Goal: Information Seeking & Learning: Learn about a topic

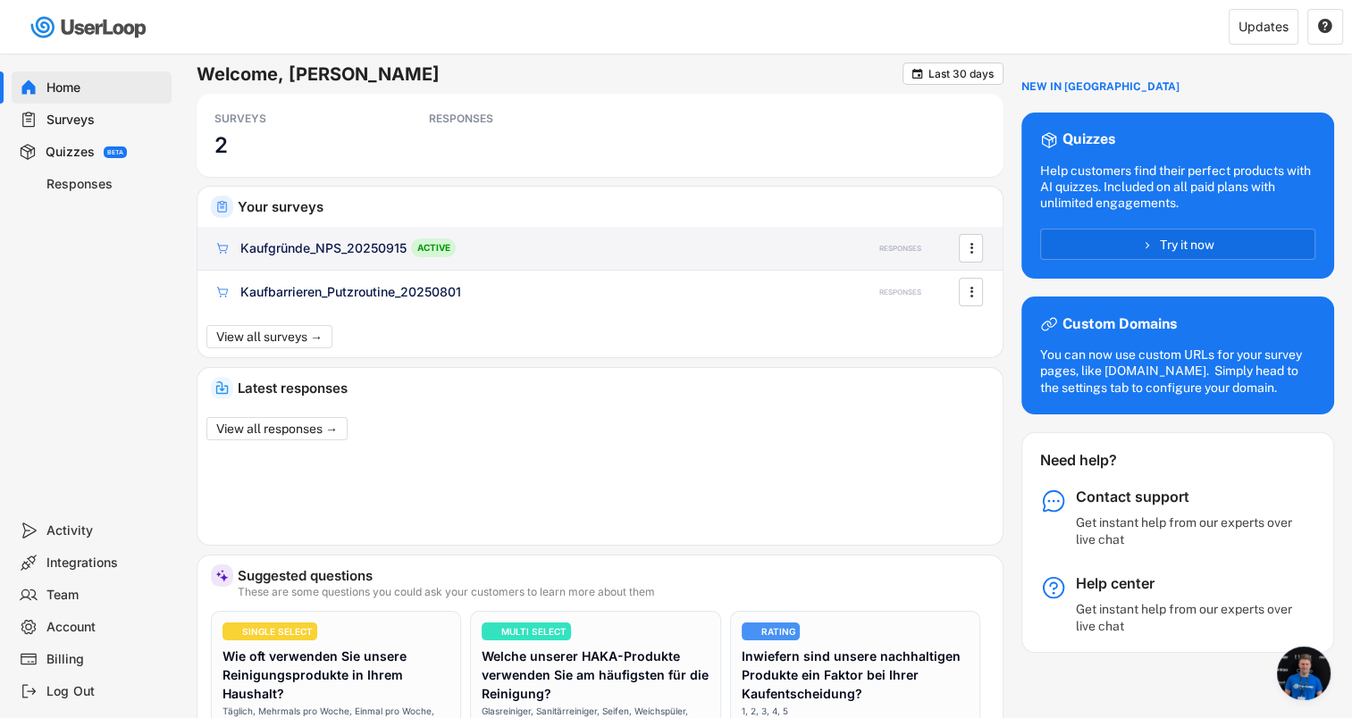
scroll to position [141, 0]
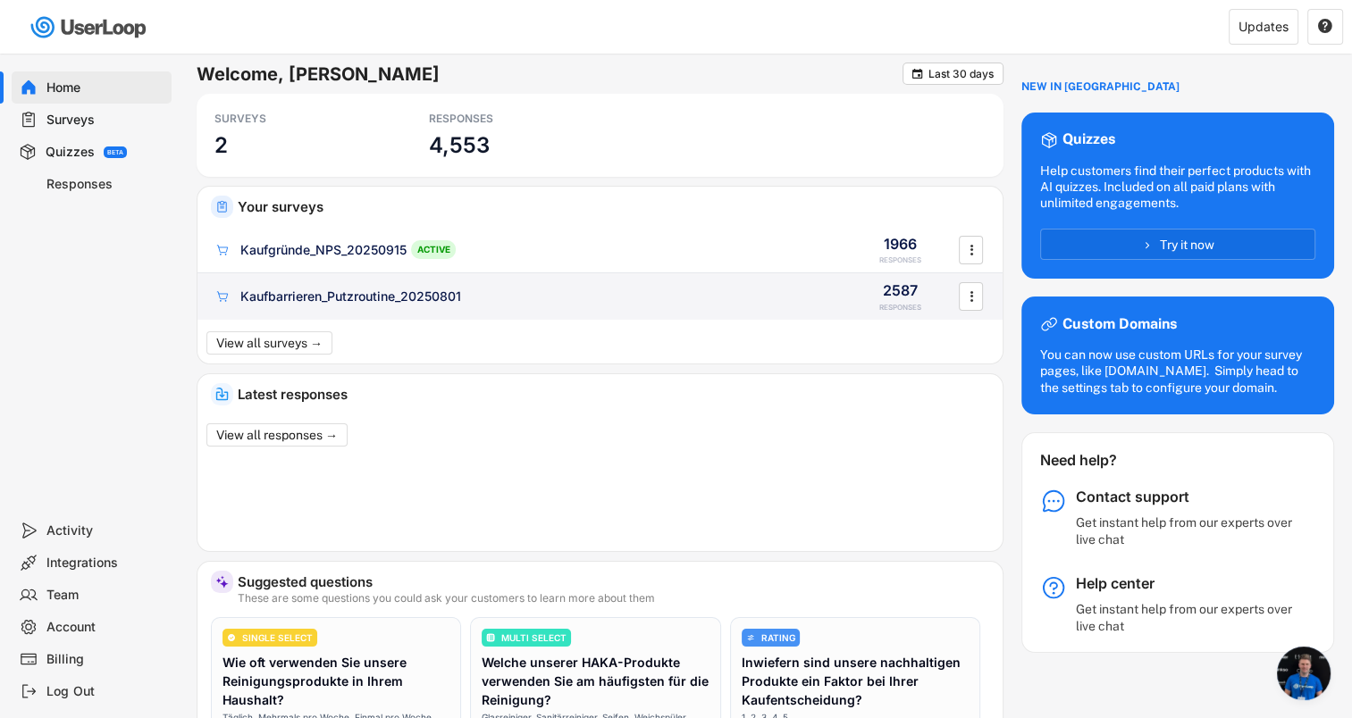
click at [368, 293] on div "Kaufbarrieren_Putzroutine_20250801" at bounding box center [350, 297] width 221 height 18
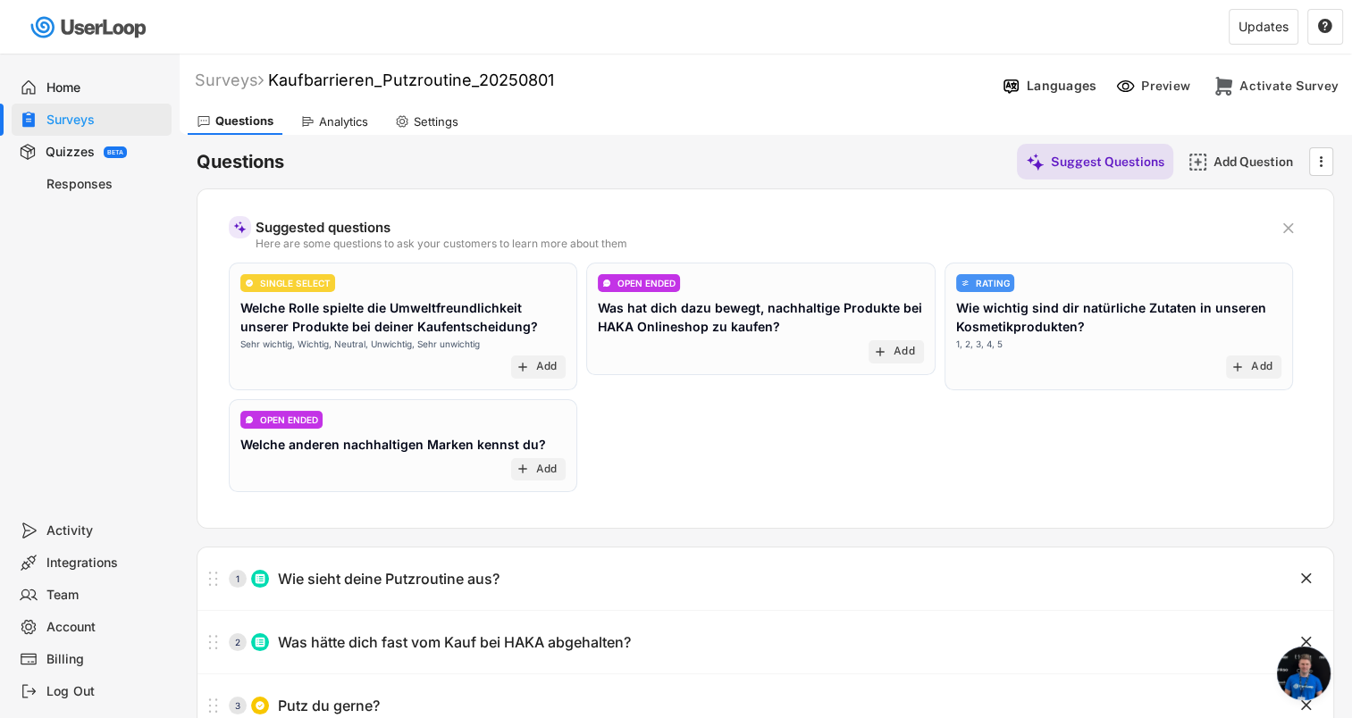
click at [329, 118] on div "Analytics" at bounding box center [343, 121] width 49 height 15
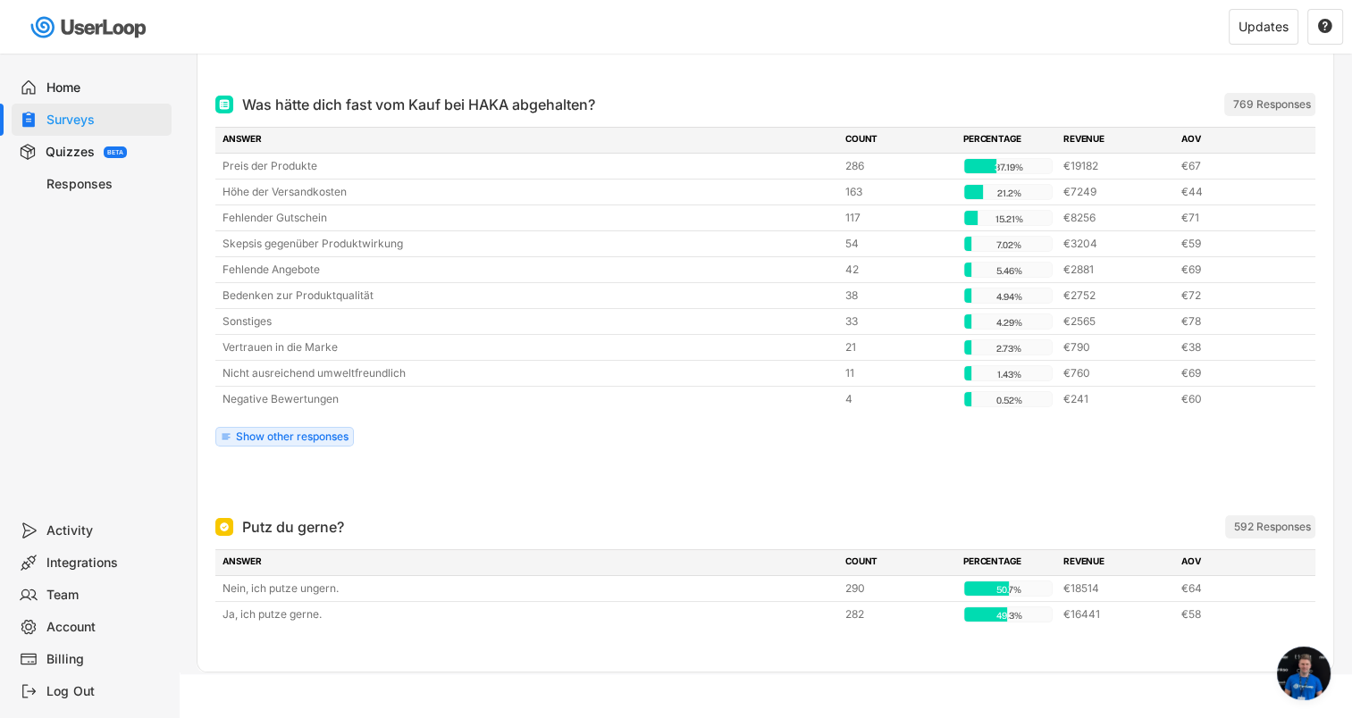
scroll to position [505, 0]
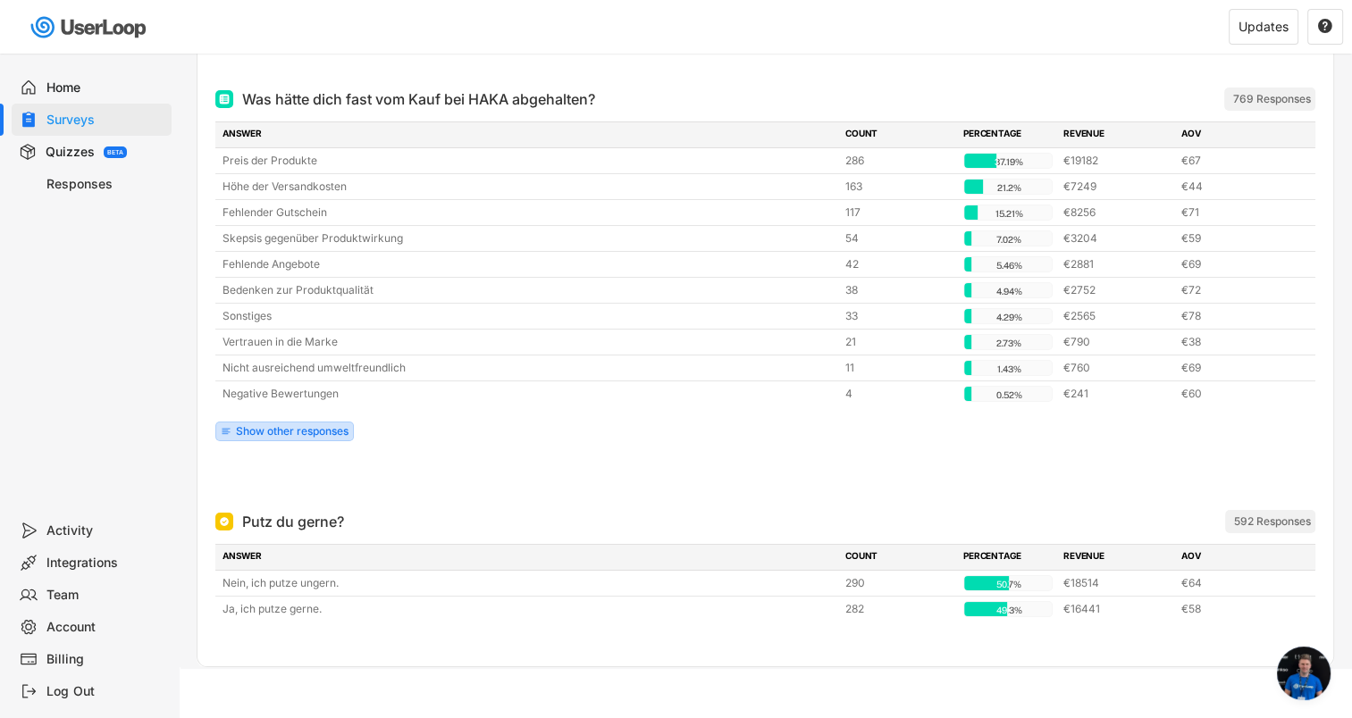
click at [264, 434] on div "Show other responses" at bounding box center [284, 432] width 138 height 20
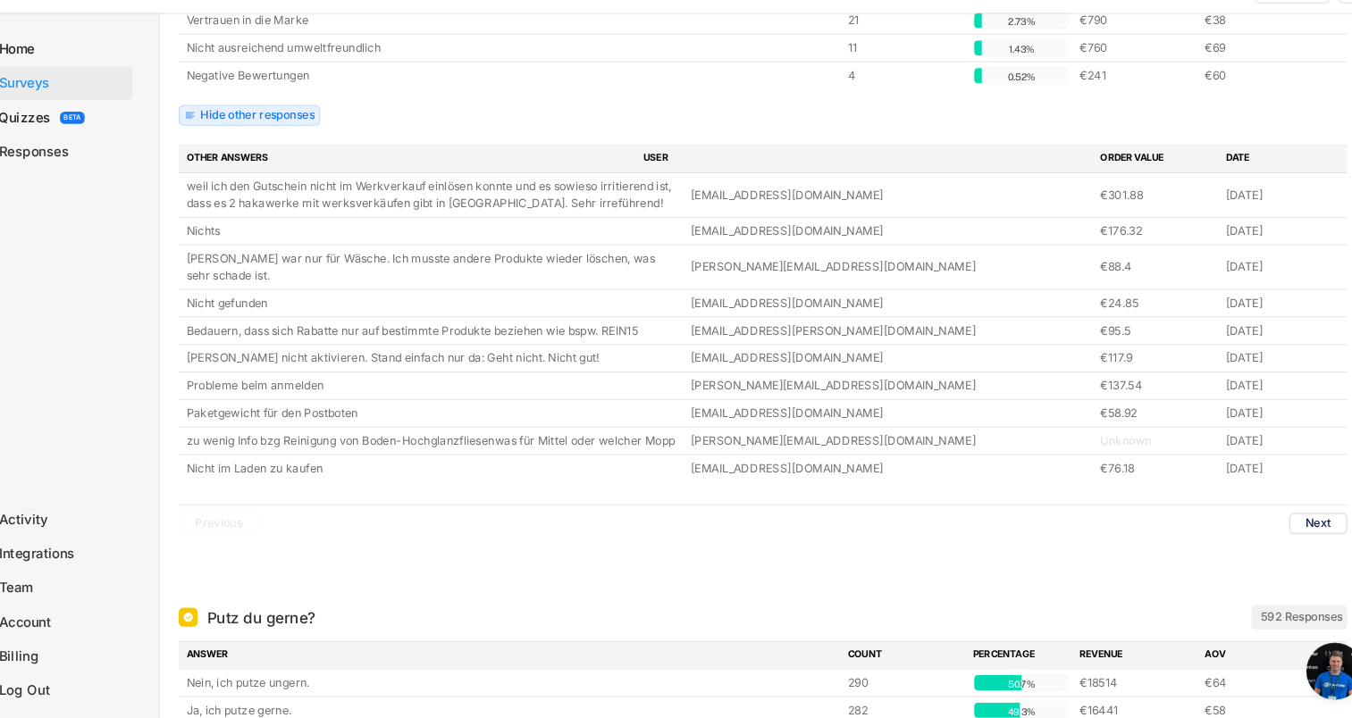
scroll to position [788, 0]
click at [1285, 532] on button "Next" at bounding box center [1287, 533] width 54 height 20
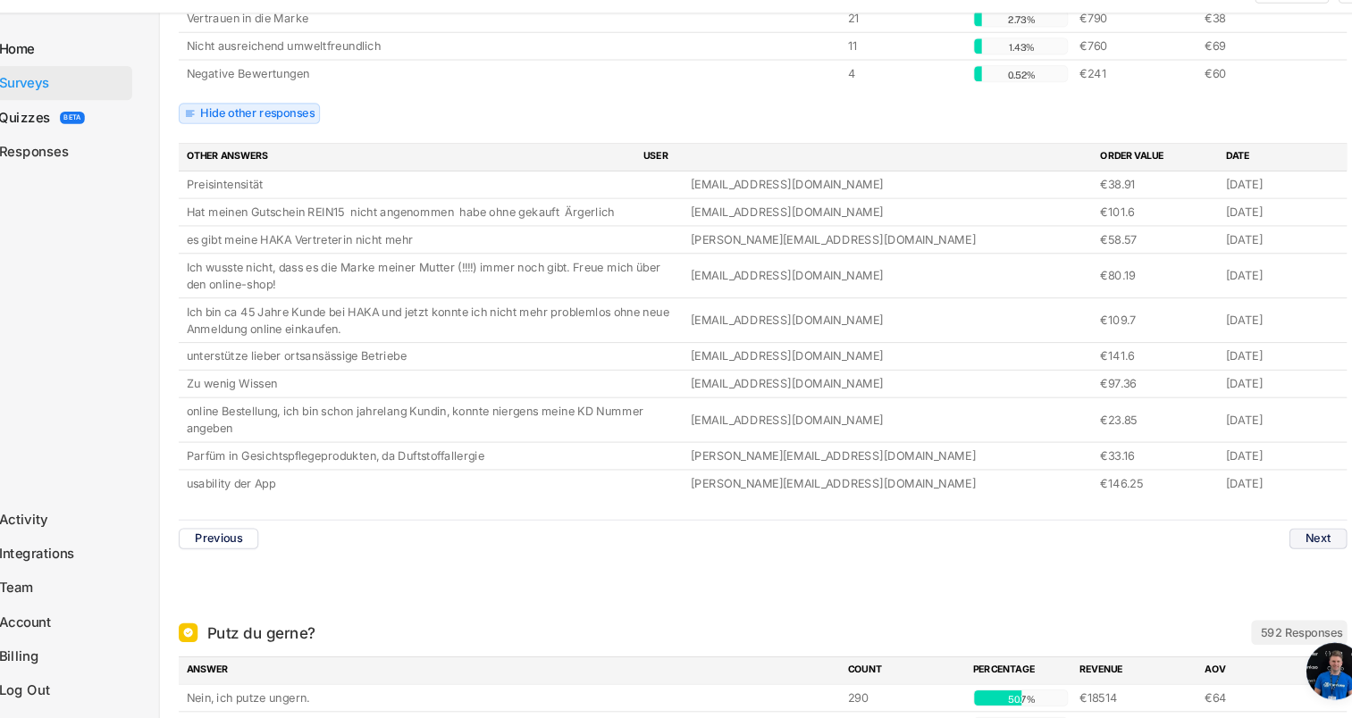
click at [1286, 540] on button "Next" at bounding box center [1287, 549] width 54 height 20
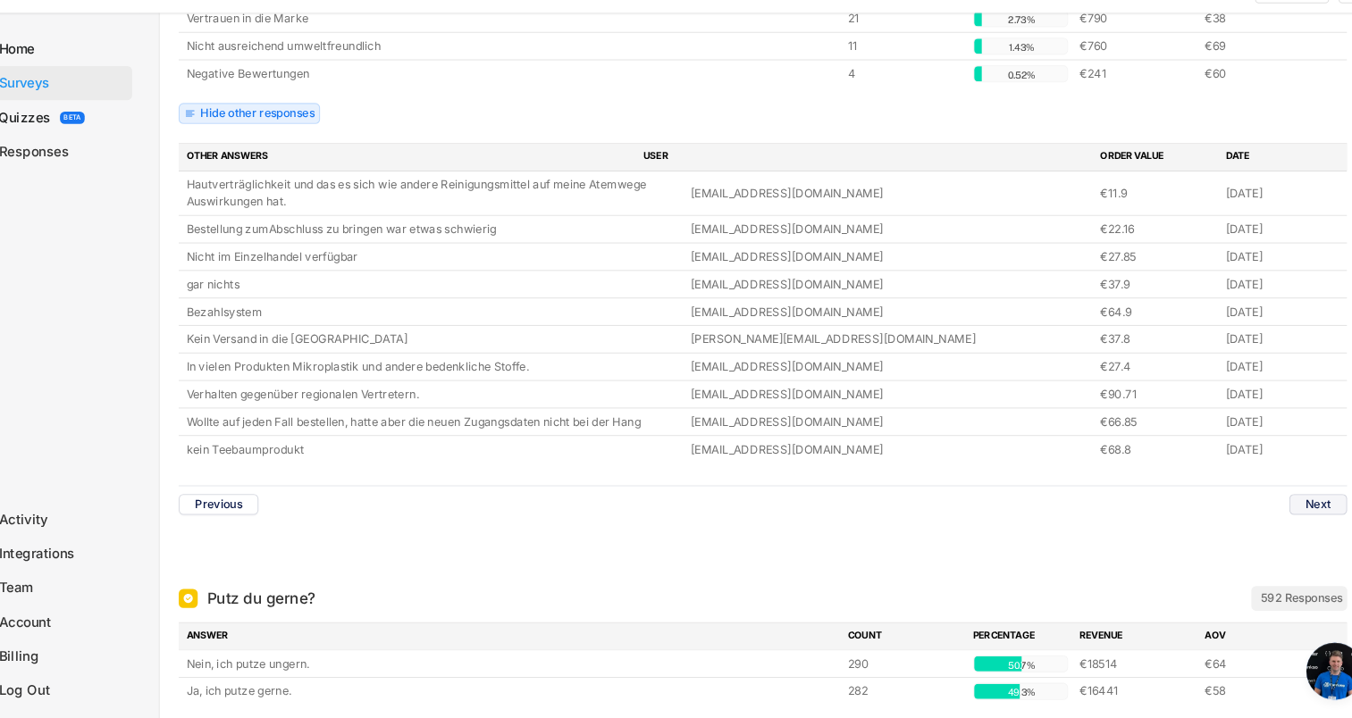
click at [263, 518] on button "Previous" at bounding box center [252, 516] width 75 height 20
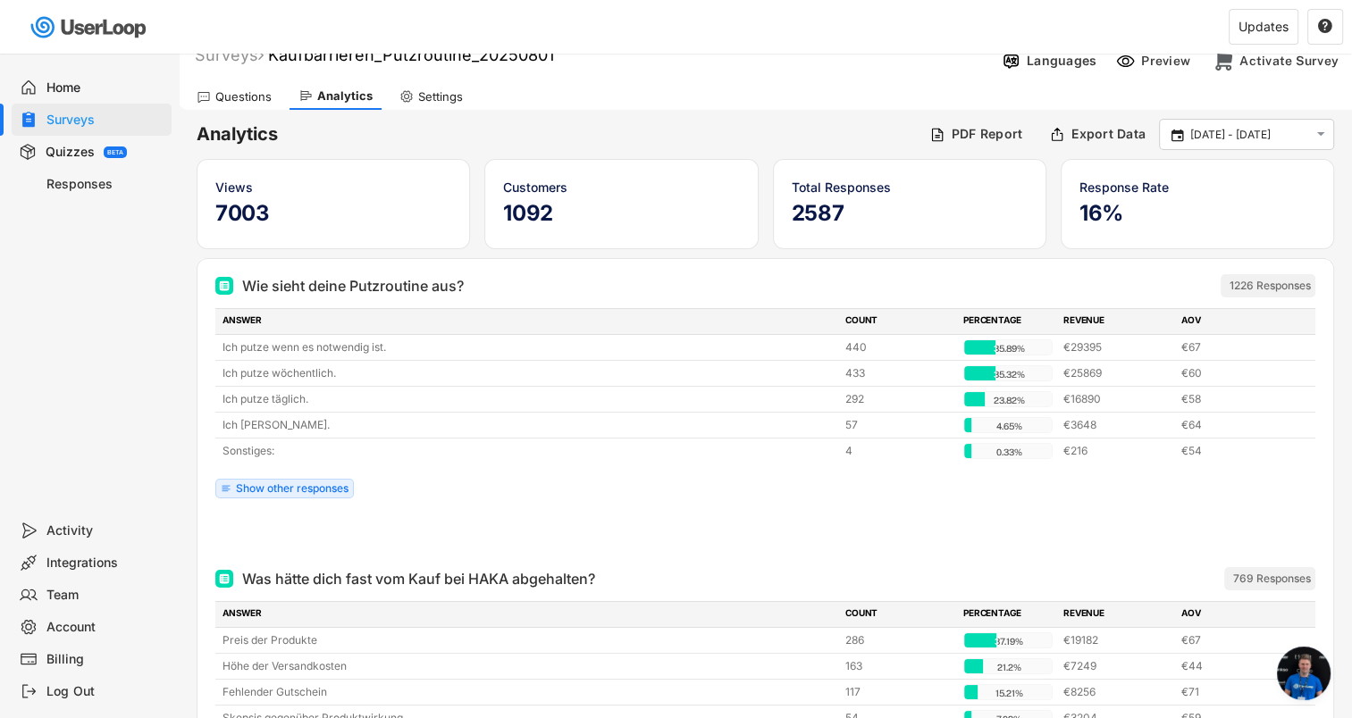
scroll to position [26, 0]
click at [80, 125] on div "Surveys" at bounding box center [105, 120] width 118 height 17
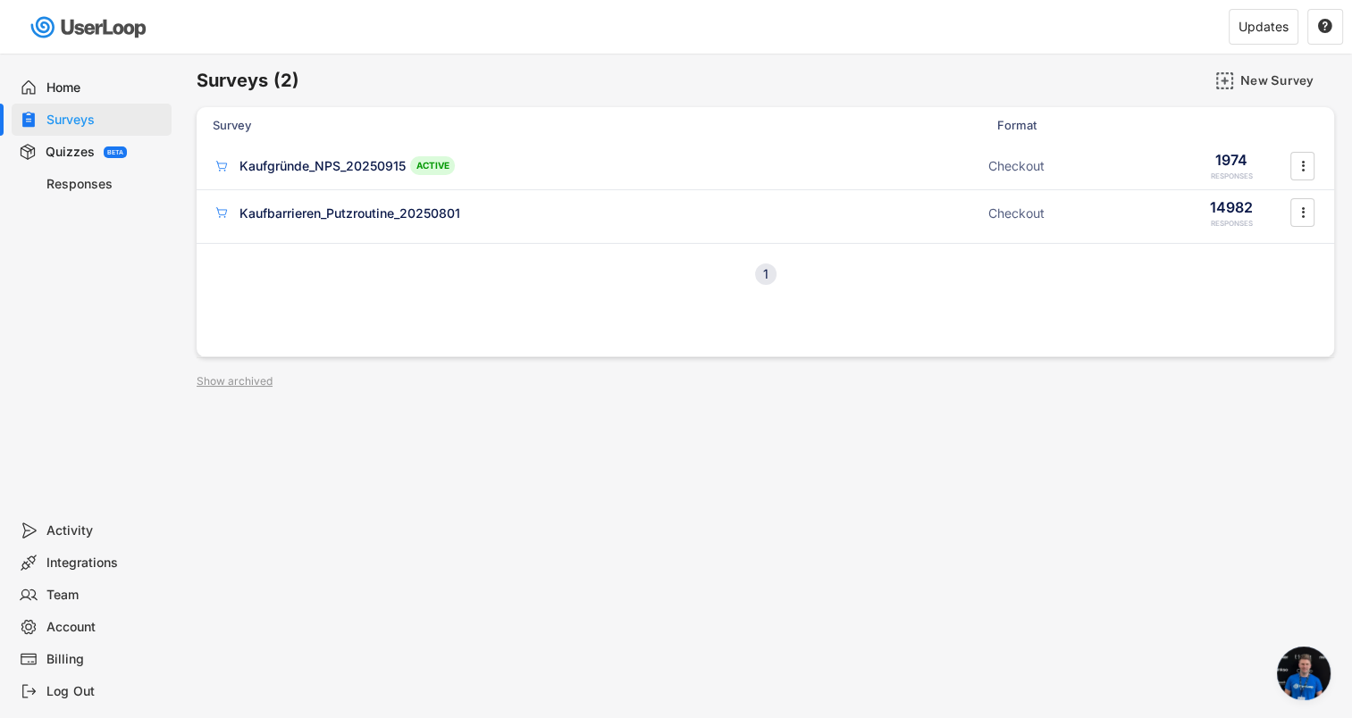
click at [339, 166] on div "Kaufgründe_NPS_20250915" at bounding box center [322, 166] width 166 height 18
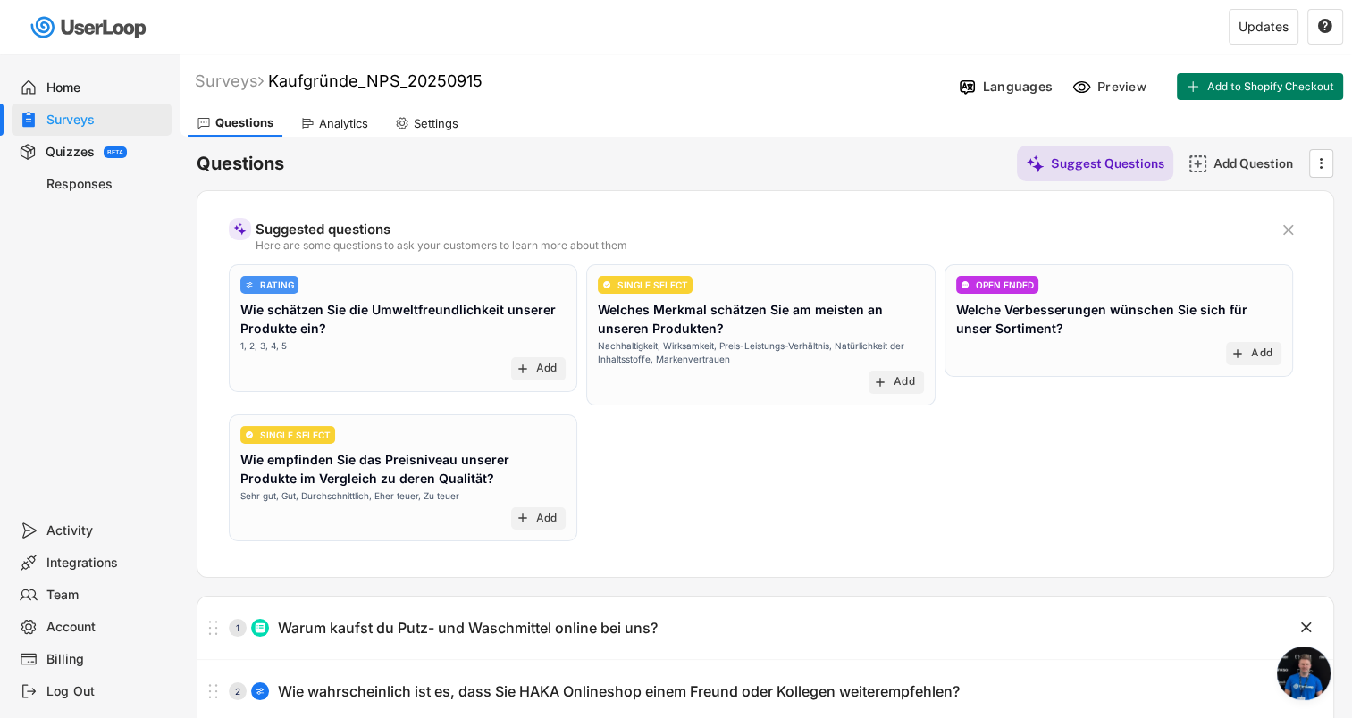
click at [327, 126] on div "Analytics" at bounding box center [343, 123] width 49 height 15
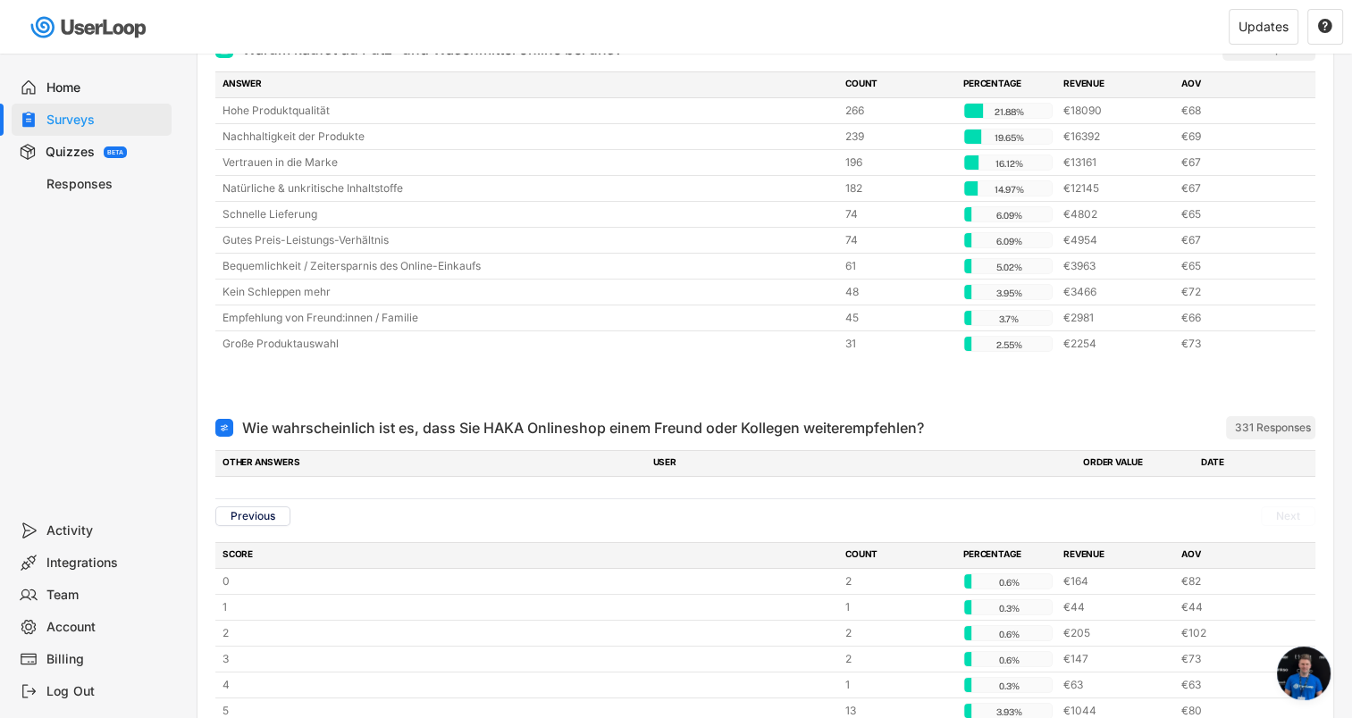
scroll to position [263, 0]
click at [1249, 429] on div "331 Responses" at bounding box center [1273, 429] width 76 height 14
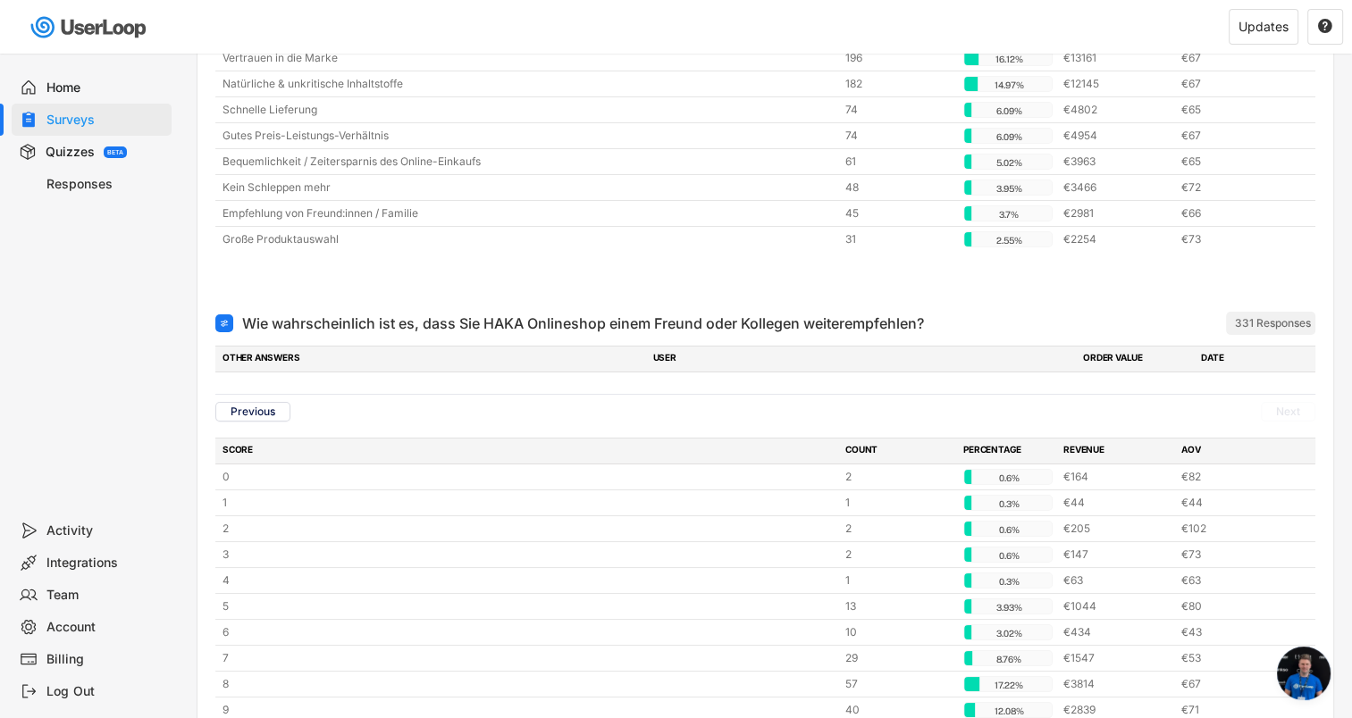
scroll to position [368, 0]
click at [250, 409] on button "Previous" at bounding box center [252, 412] width 75 height 20
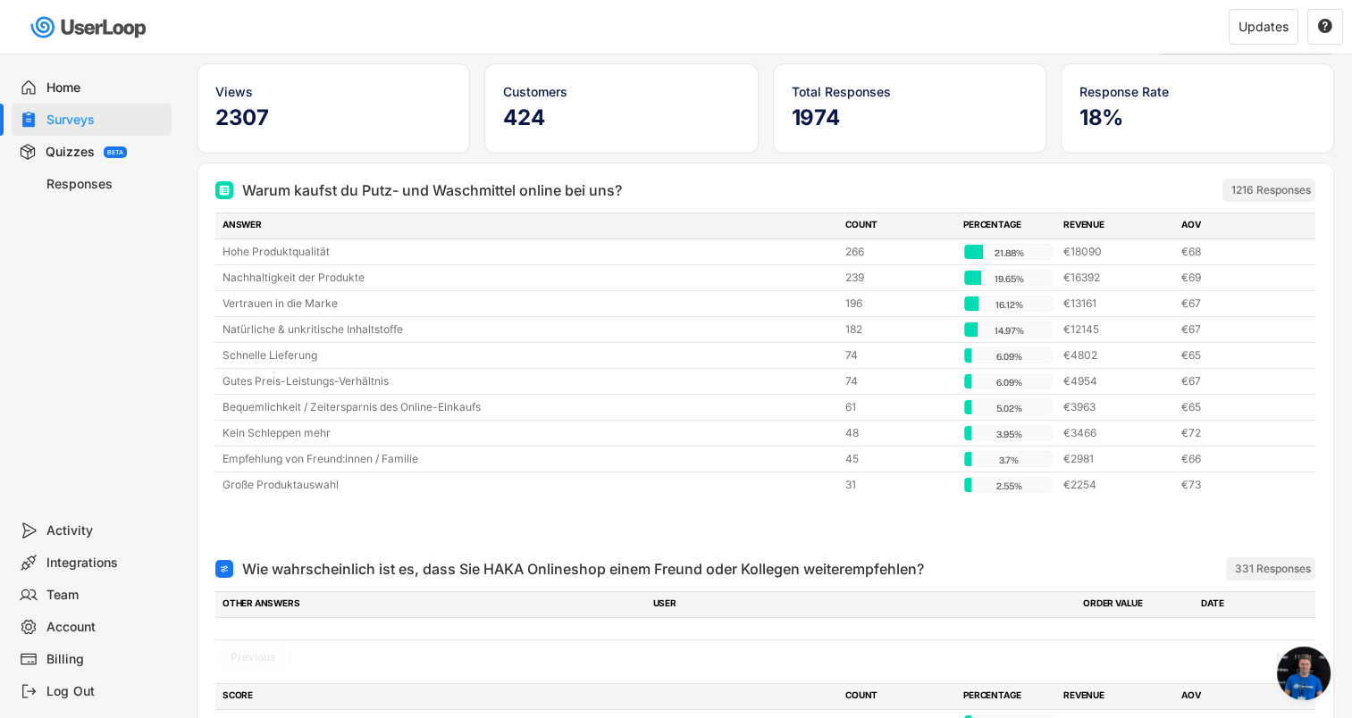
scroll to position [0, 0]
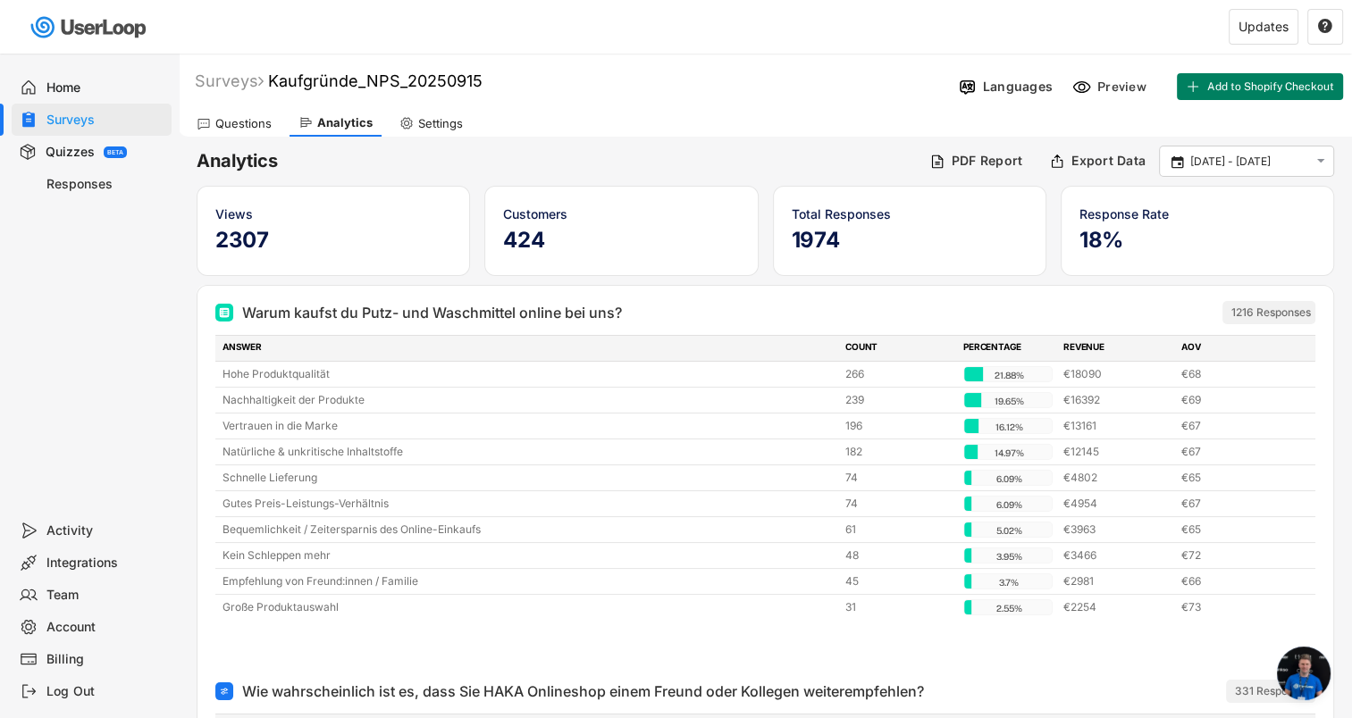
click at [250, 125] on div "Questions" at bounding box center [243, 123] width 56 height 15
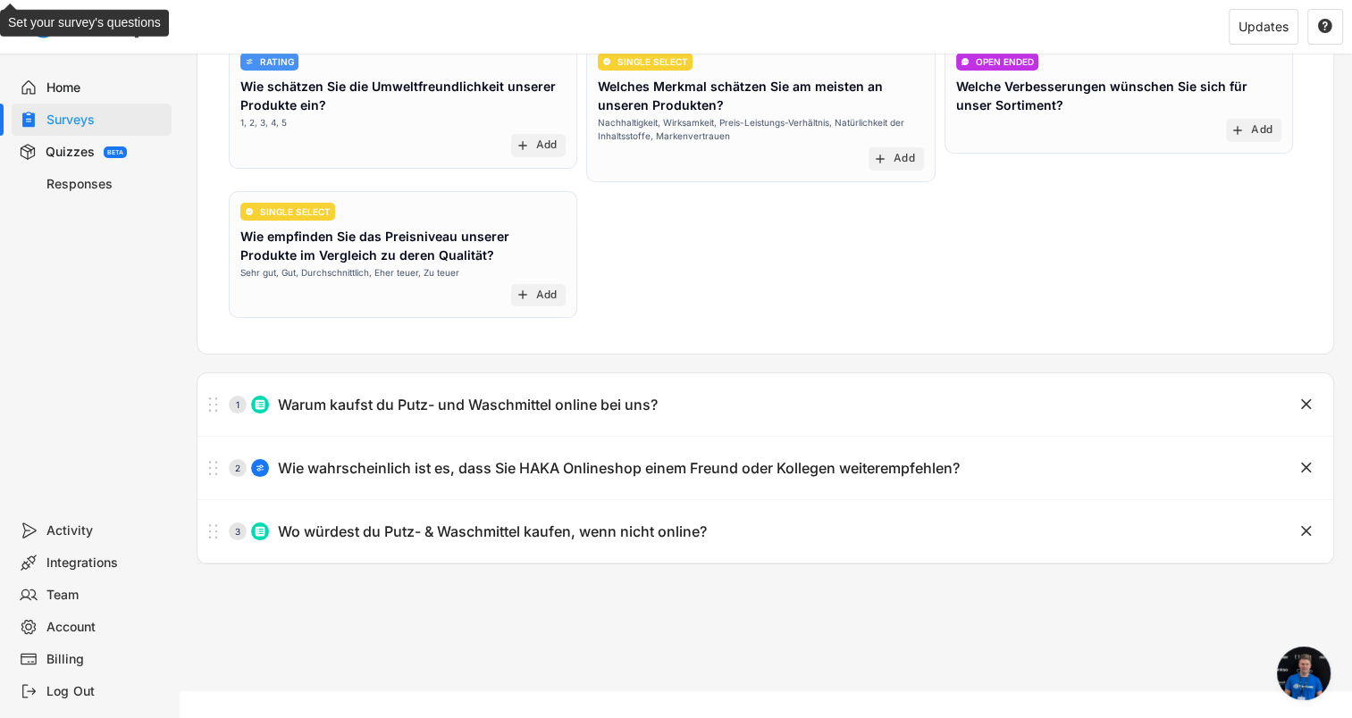
scroll to position [224, 0]
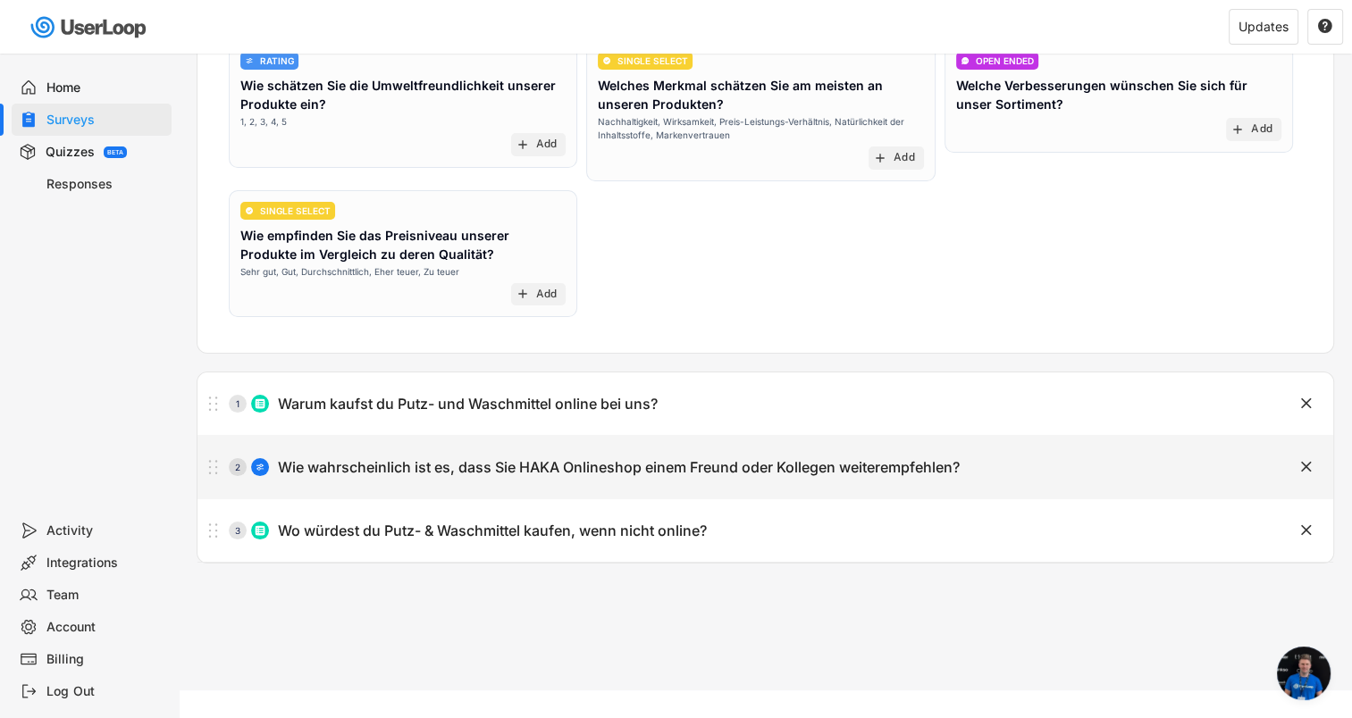
click at [307, 463] on div "Wie wahrscheinlich ist es, dass Sie HAKA Onlineshop einem Freund oder Kollegen …" at bounding box center [619, 467] width 682 height 19
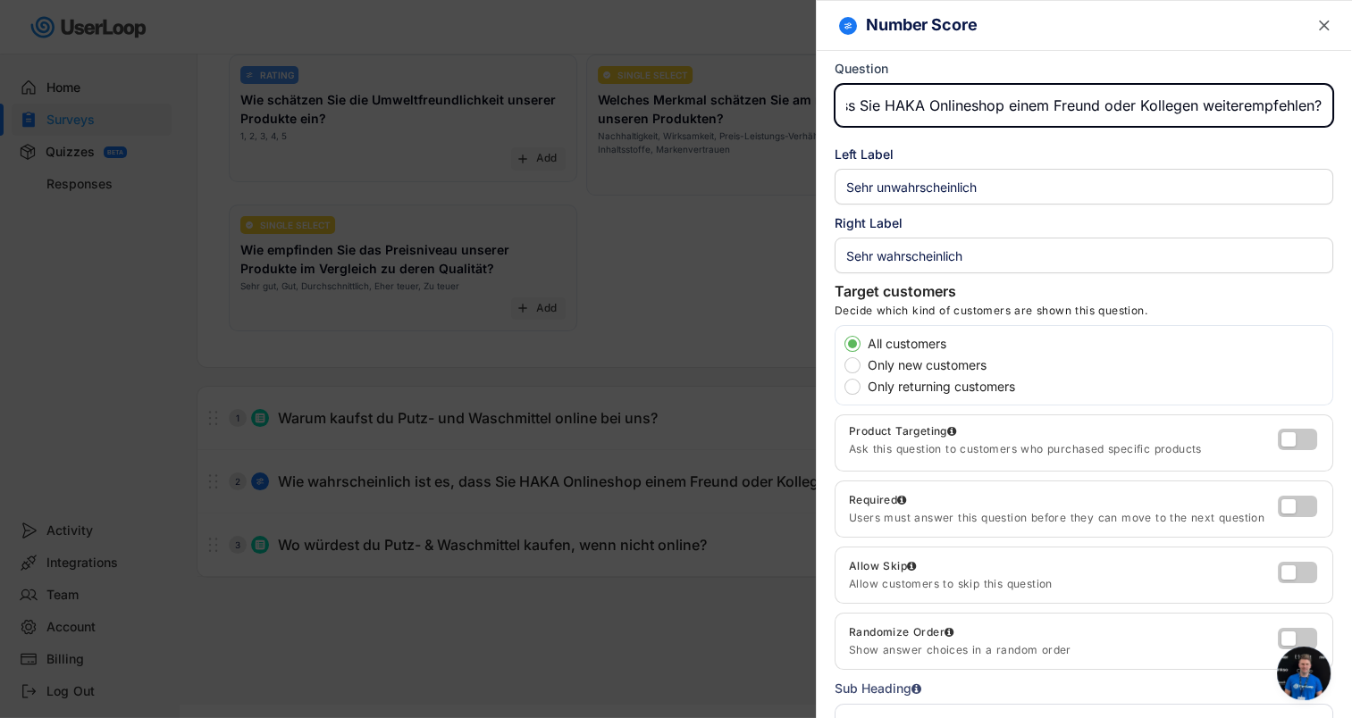
scroll to position [0, 0]
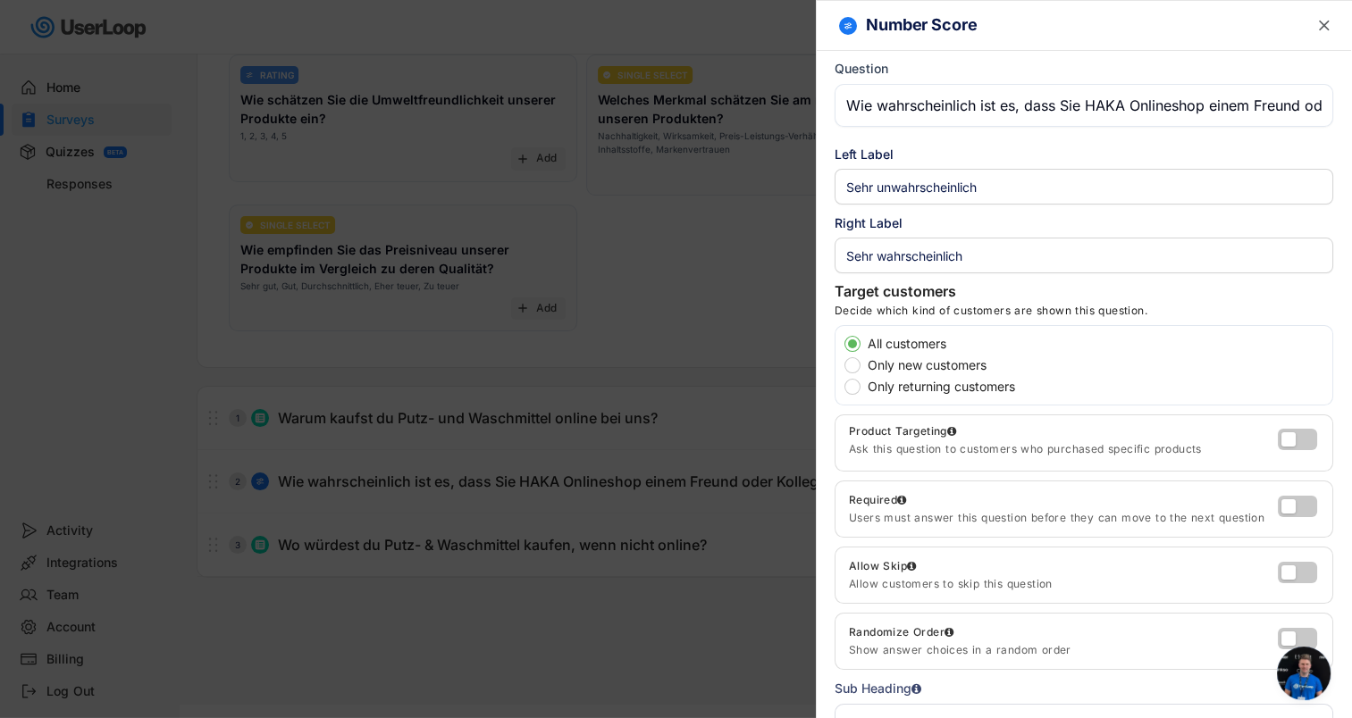
click at [556, 544] on div at bounding box center [676, 359] width 1352 height 718
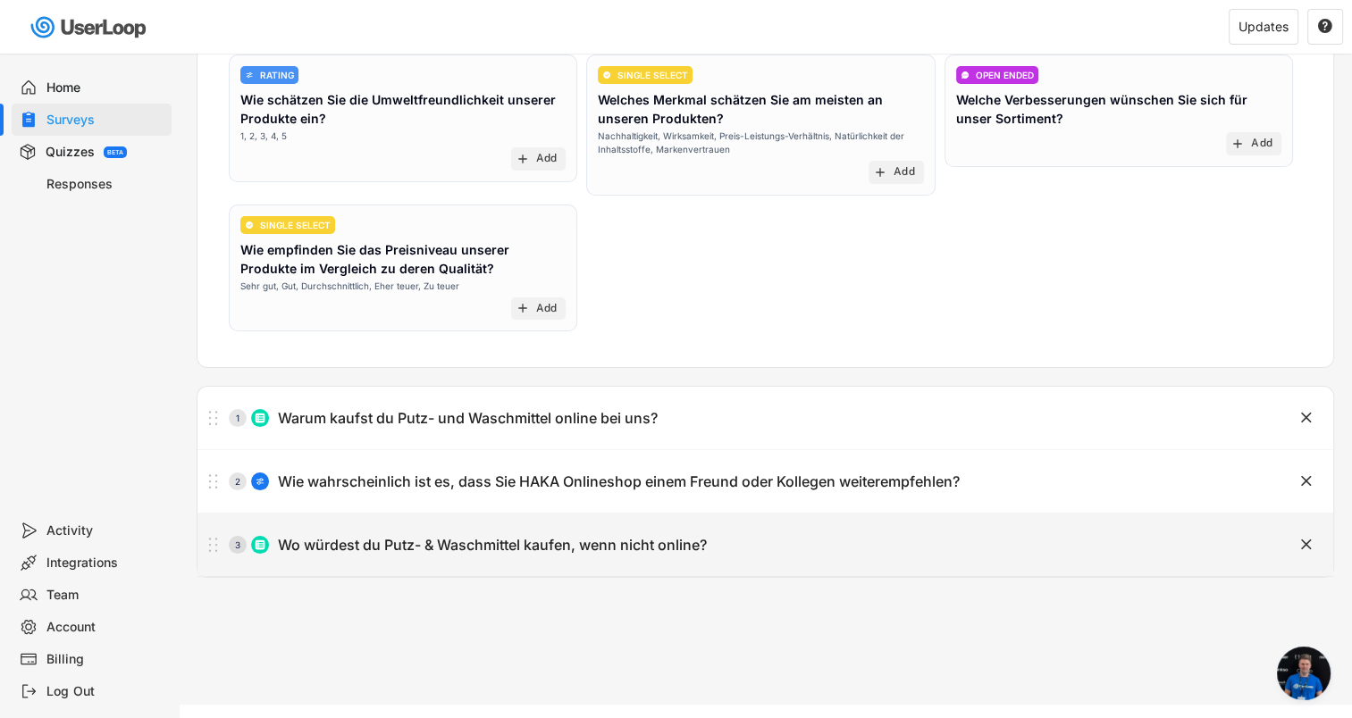
click at [556, 544] on div "Wo würdest du Putz- & Waschmittel kaufen, wenn nicht online?" at bounding box center [492, 545] width 429 height 19
type input "Wo würdest du Putz- & Waschmittel kaufen, wenn nicht online?"
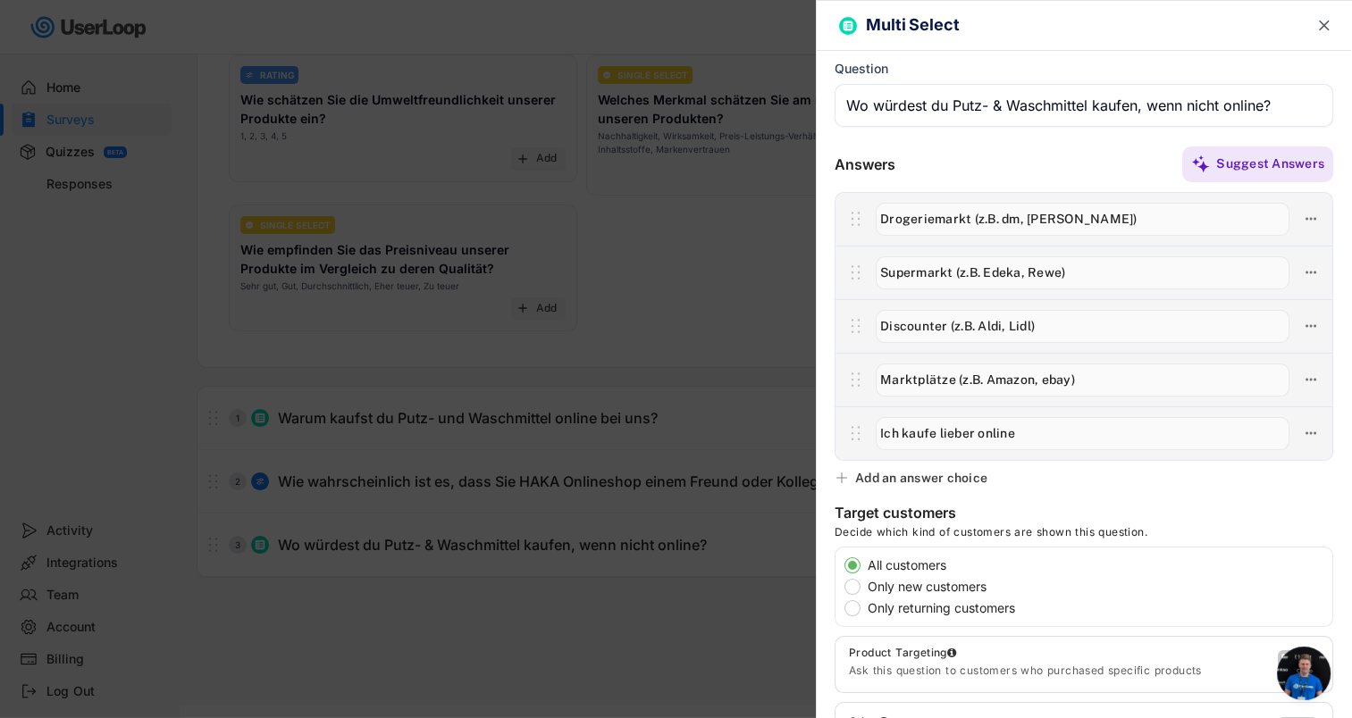
click at [562, 593] on div at bounding box center [676, 359] width 1352 height 718
